Goal: Task Accomplishment & Management: Use online tool/utility

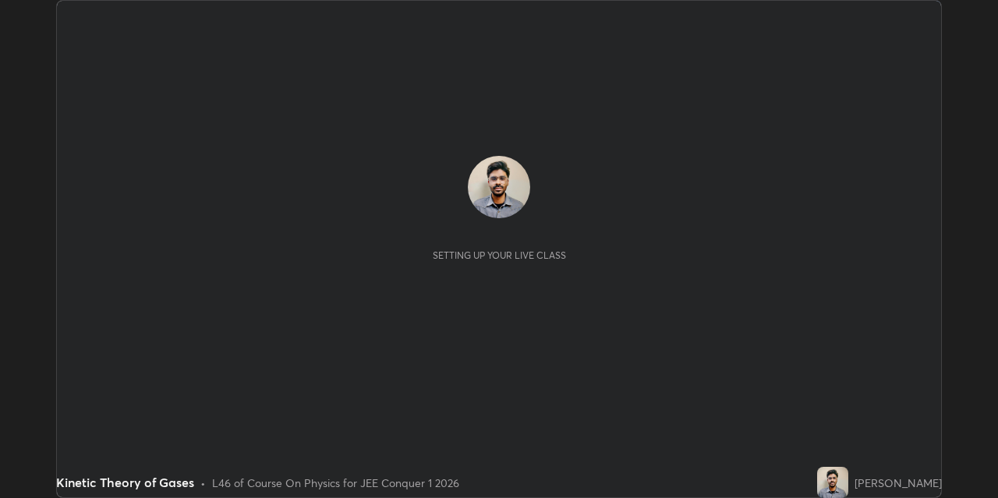
scroll to position [498, 997]
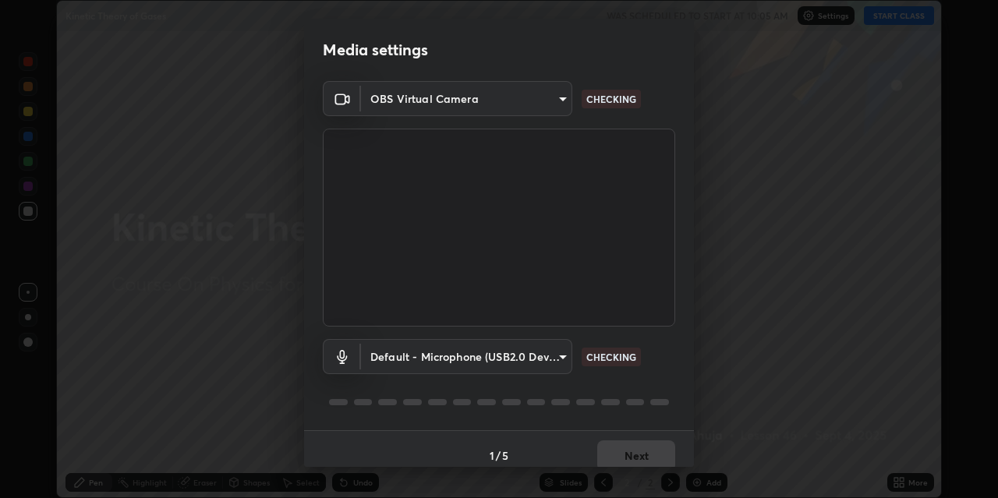
click at [439, 352] on body "Erase all Kinetic Theory of Gases WAS SCHEDULED TO START AT 10:05 AM Settings S…" at bounding box center [499, 249] width 998 height 498
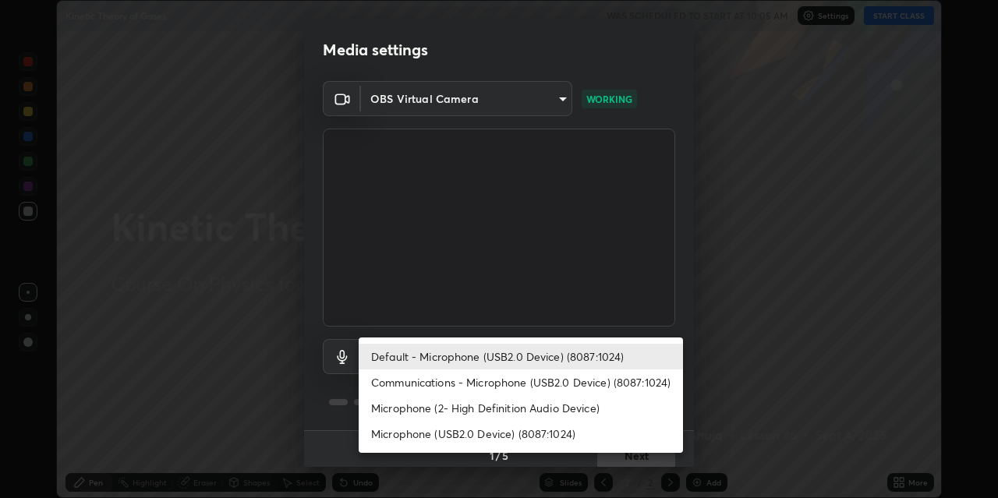
click at [454, 429] on li "Microphone (USB2.0 Device) (8087:1024)" at bounding box center [521, 434] width 324 height 26
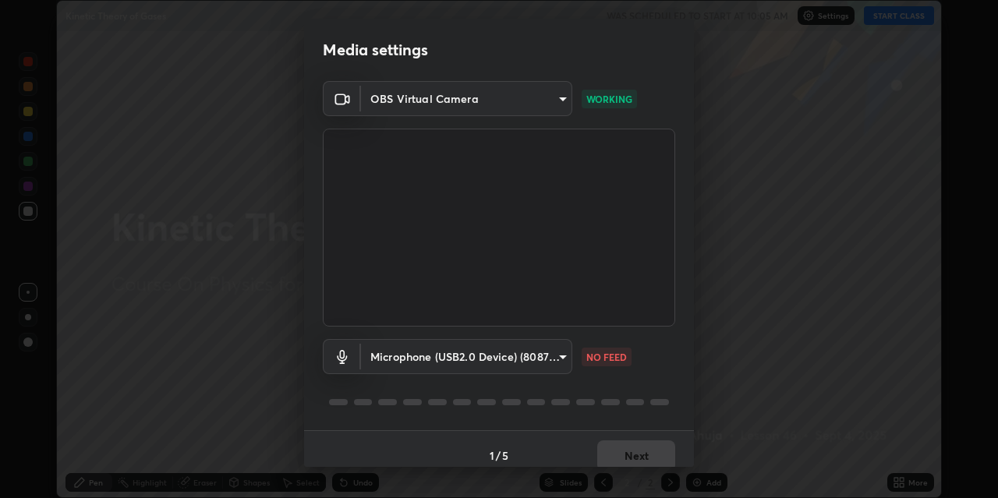
click at [617, 452] on div "1 / 5 Next" at bounding box center [499, 455] width 390 height 50
click at [513, 350] on body "Erase all Kinetic Theory of Gases WAS SCHEDULED TO START AT 10:05 AM Settings S…" at bounding box center [499, 249] width 998 height 498
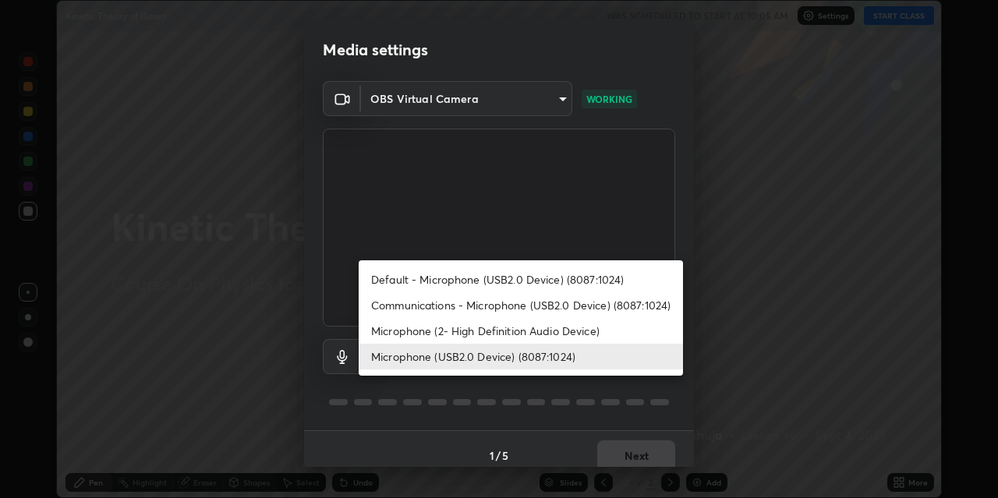
click at [489, 276] on li "Default - Microphone (USB2.0 Device) (8087:1024)" at bounding box center [521, 280] width 324 height 26
type input "default"
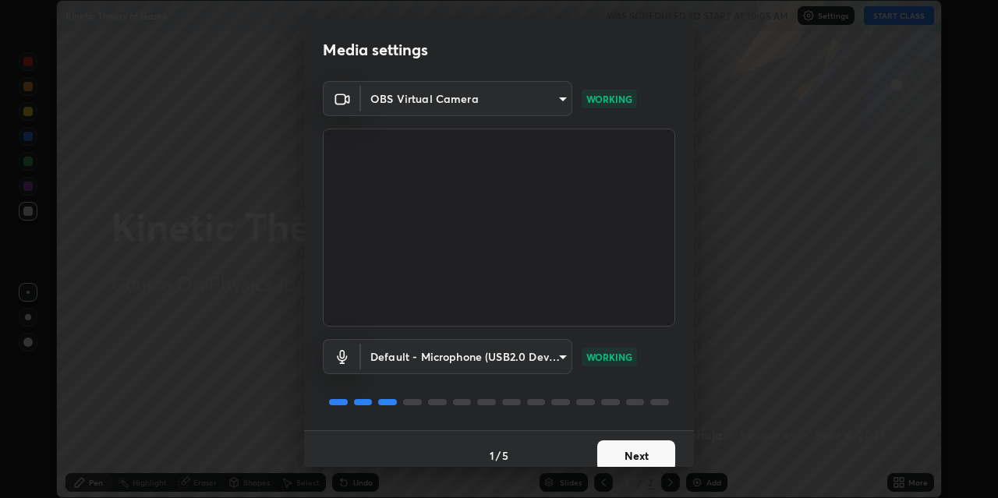
click at [620, 458] on button "Next" at bounding box center [636, 455] width 78 height 31
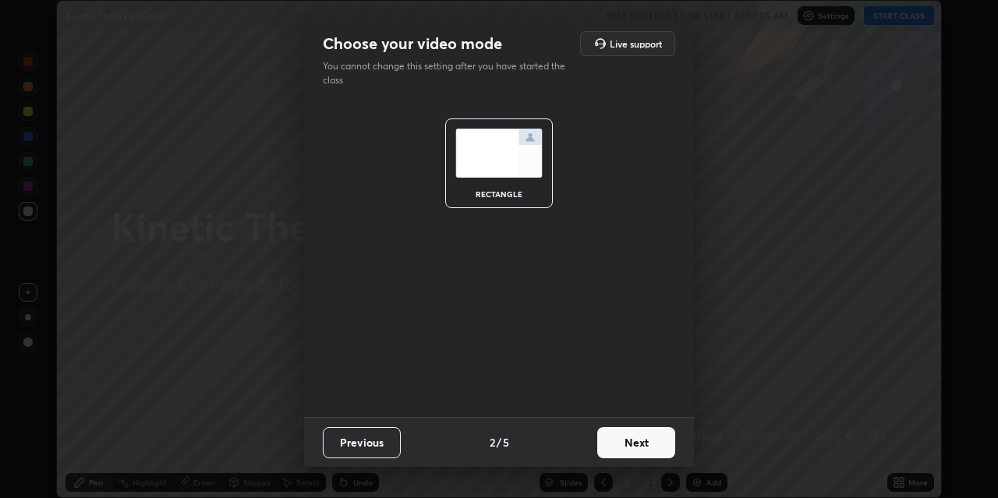
click at [626, 453] on button "Next" at bounding box center [636, 442] width 78 height 31
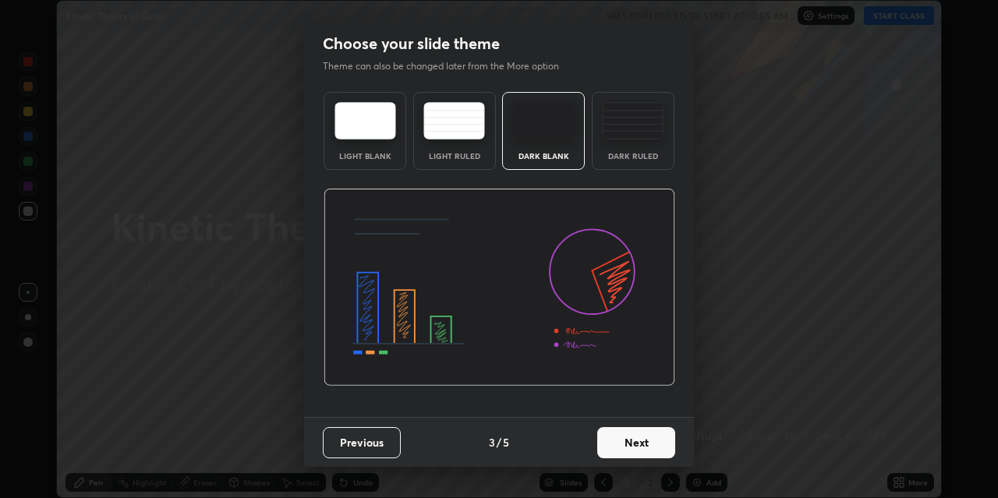
click at [629, 149] on div "Dark Ruled" at bounding box center [633, 131] width 83 height 78
click at [624, 432] on button "Next" at bounding box center [636, 442] width 78 height 31
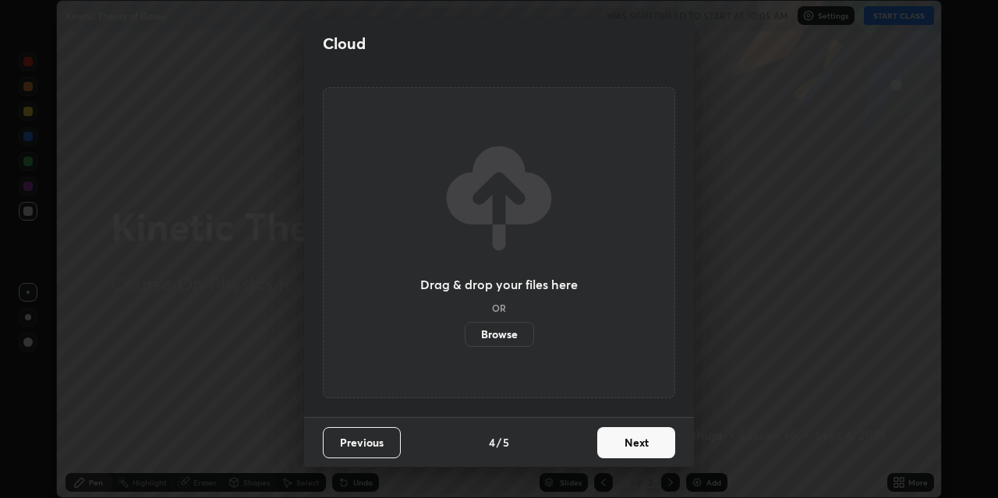
click at [626, 453] on button "Next" at bounding box center [636, 442] width 78 height 31
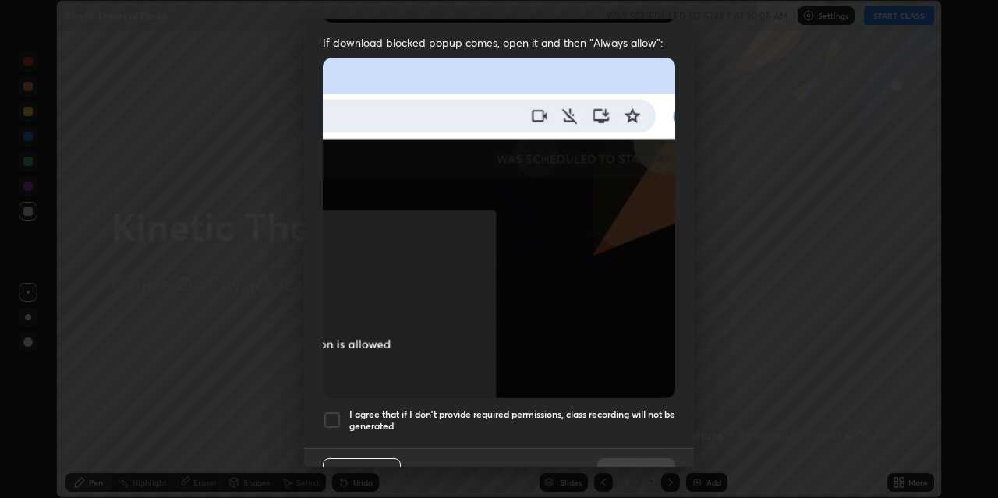
scroll to position [331, 0]
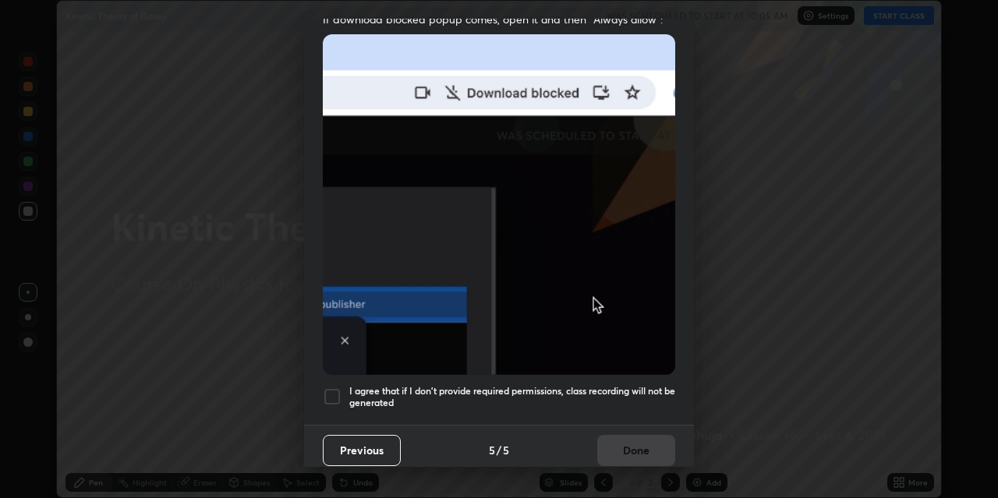
click at [570, 385] on h5 "I agree that if I don't provide required permissions, class recording will not …" at bounding box center [512, 397] width 326 height 24
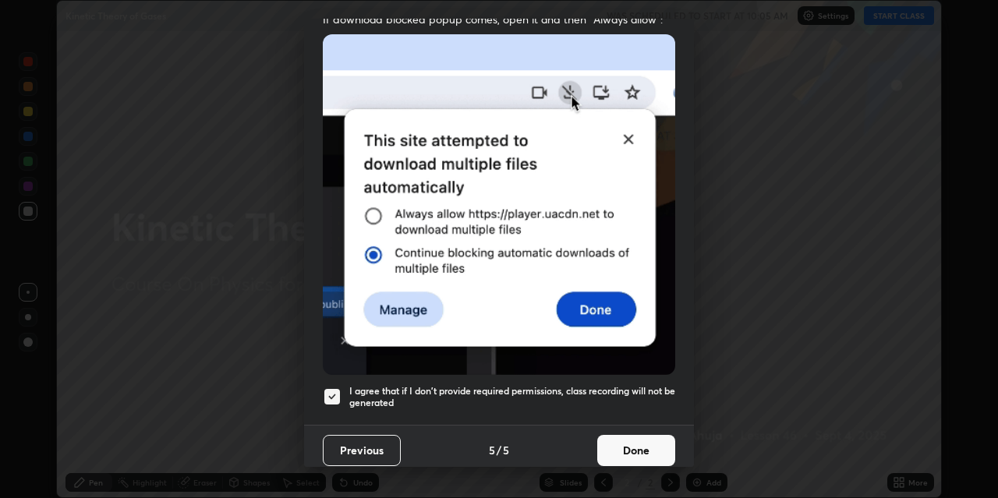
click at [617, 441] on button "Done" at bounding box center [636, 450] width 78 height 31
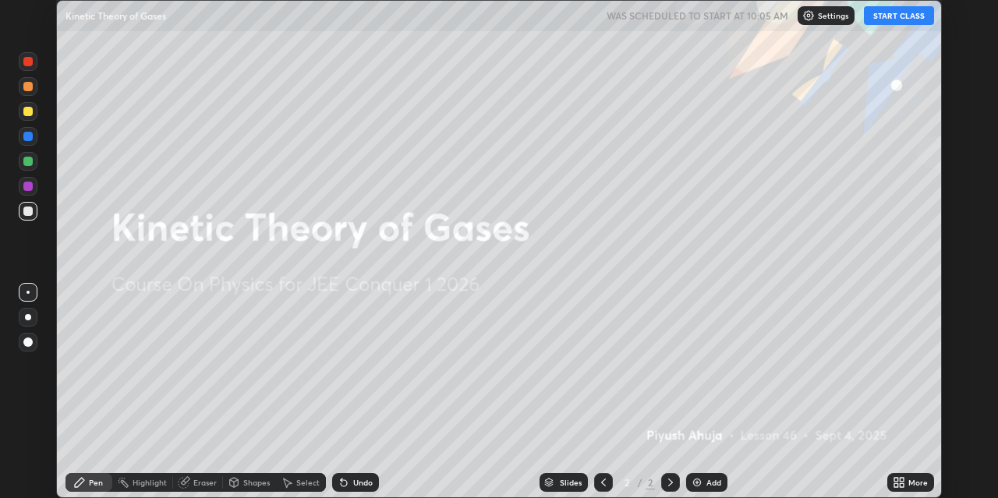
click at [893, 18] on button "START CLASS" at bounding box center [899, 15] width 70 height 19
